Goal: Task Accomplishment & Management: Use online tool/utility

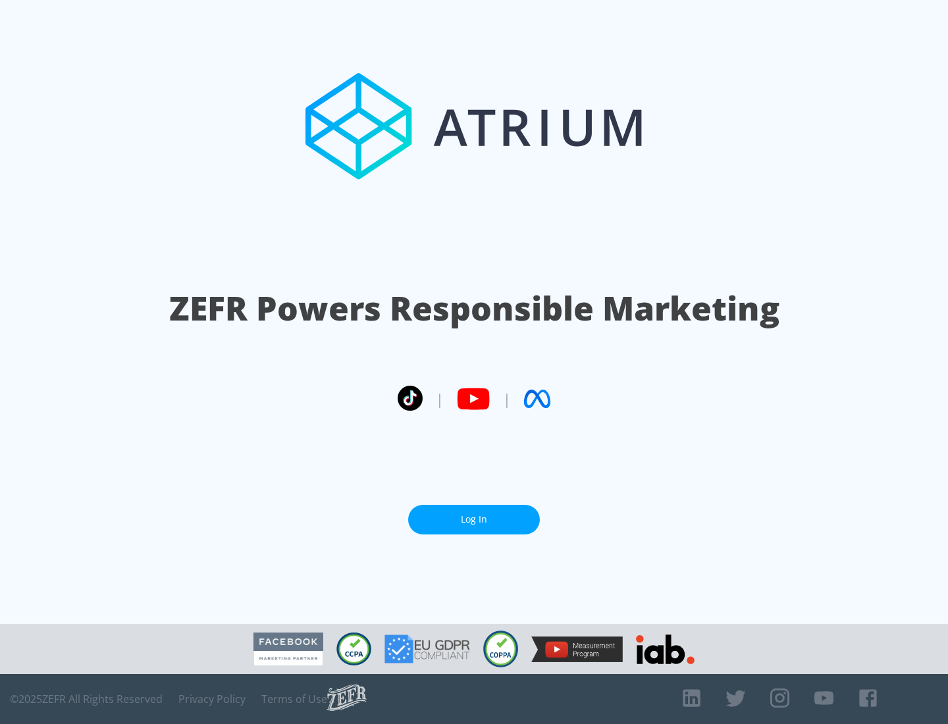
click at [474, 519] on link "Log In" at bounding box center [474, 520] width 132 height 30
